Goal: Contribute content

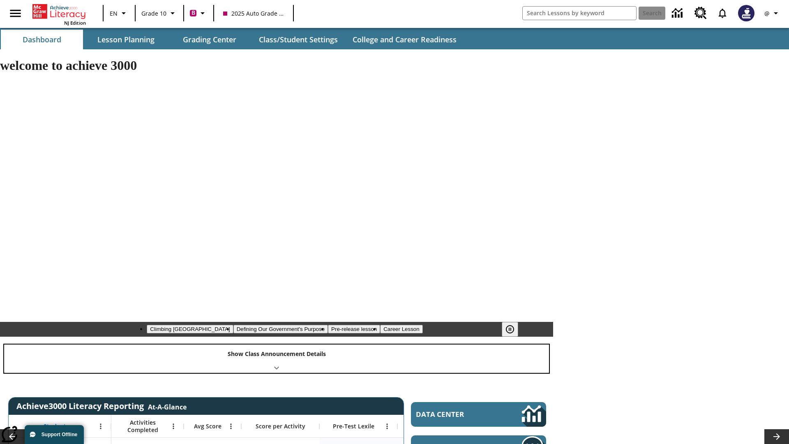
click at [277, 345] on div "Show Class Announcement Details" at bounding box center [276, 359] width 545 height 28
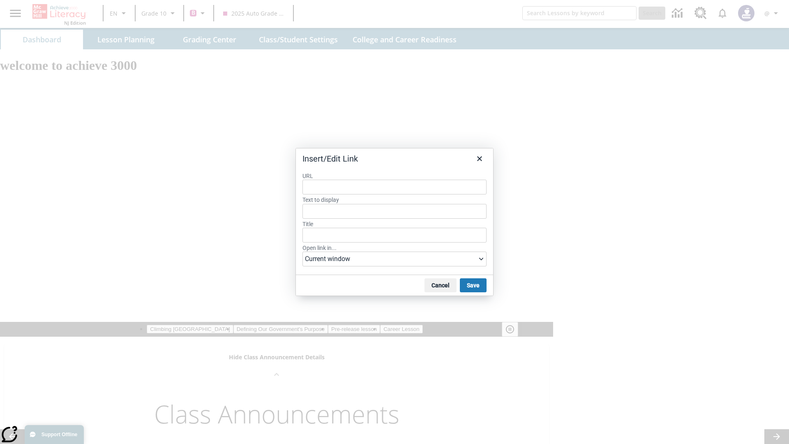
type input "[URL][DOMAIN_NAME]"
type input "Title for My Lessons [DATE] 14:42:19"
type input "gjjtobtHhu"
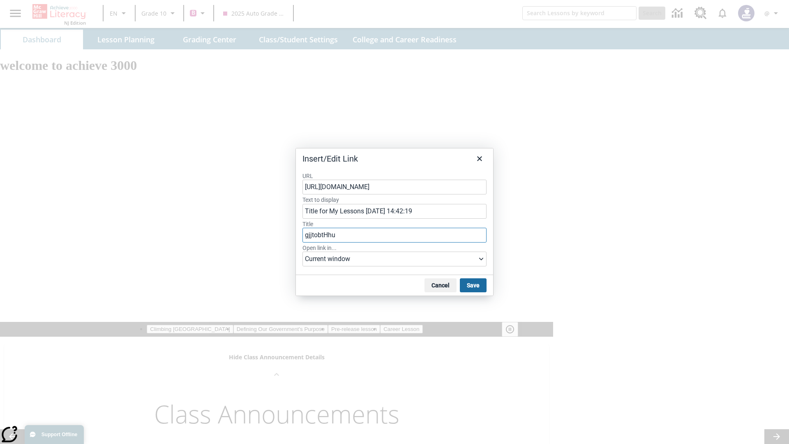
click at [473, 285] on button "Save" at bounding box center [473, 285] width 27 height 14
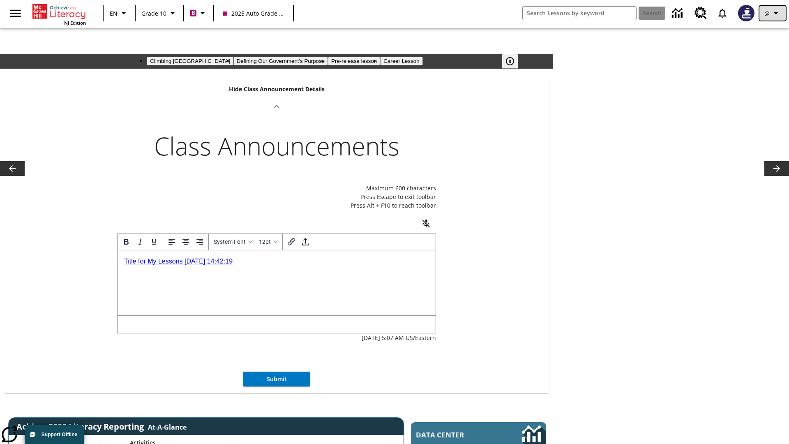
click at [773, 13] on icon "Profile/Settings" at bounding box center [776, 13] width 10 height 10
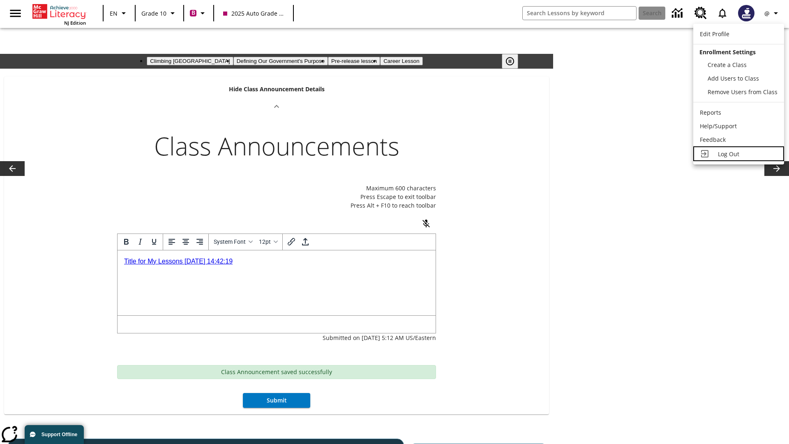
click at [738, 154] on span "Log Out" at bounding box center [728, 154] width 21 height 8
